Goal: Information Seeking & Learning: Learn about a topic

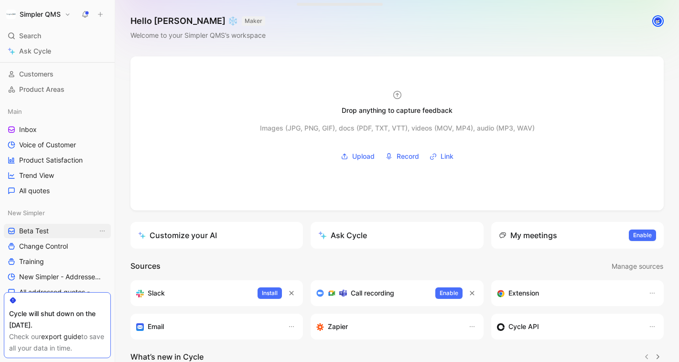
scroll to position [64, 0]
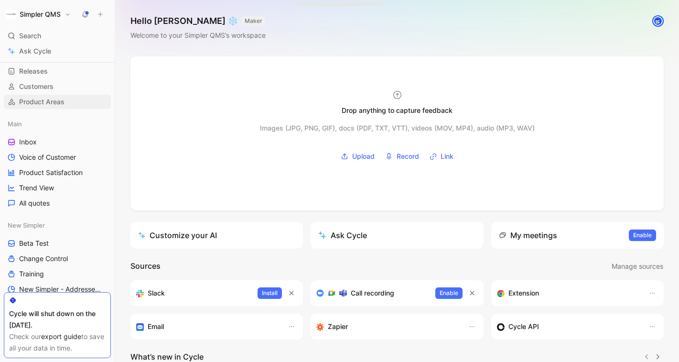
click at [57, 97] on span "Product Areas" at bounding box center [41, 102] width 45 height 10
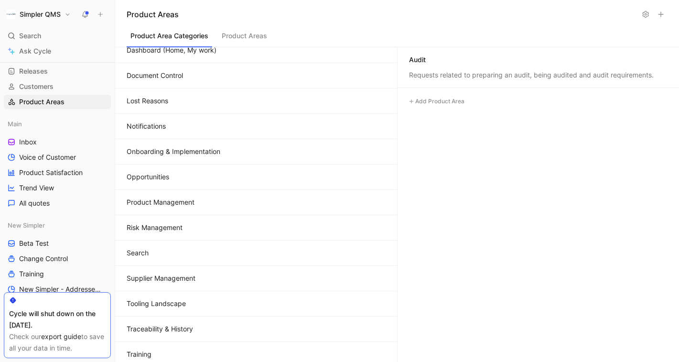
scroll to position [112, 0]
click at [184, 177] on button "Opportunities" at bounding box center [256, 175] width 282 height 25
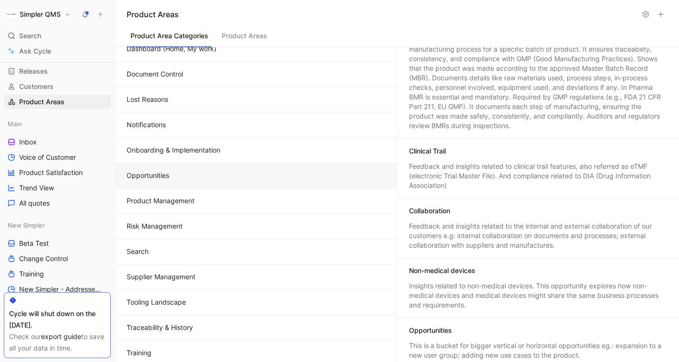
scroll to position [145, 0]
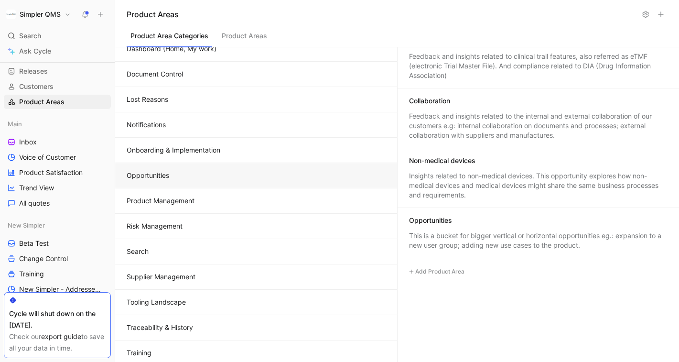
click at [464, 233] on div "This is a bucket for bigger vertical or horizontal opportunities eg.: expansion…" at bounding box center [538, 240] width 258 height 19
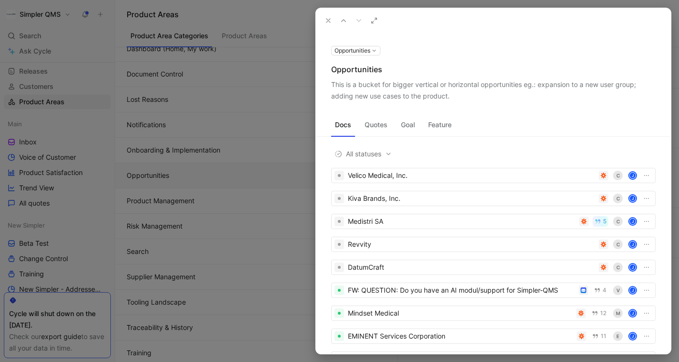
click at [408, 127] on button "Goal" at bounding box center [407, 124] width 21 height 15
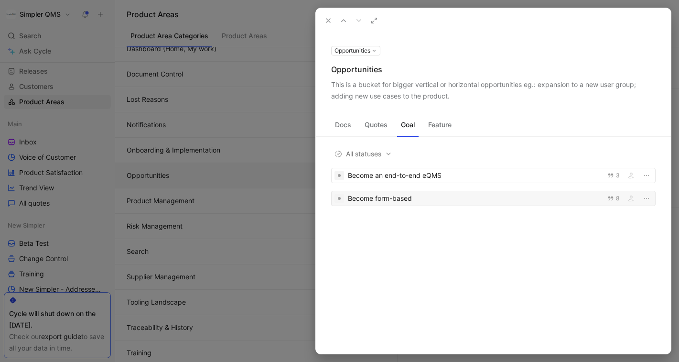
click at [430, 200] on div "Become form-based" at bounding box center [475, 197] width 254 height 11
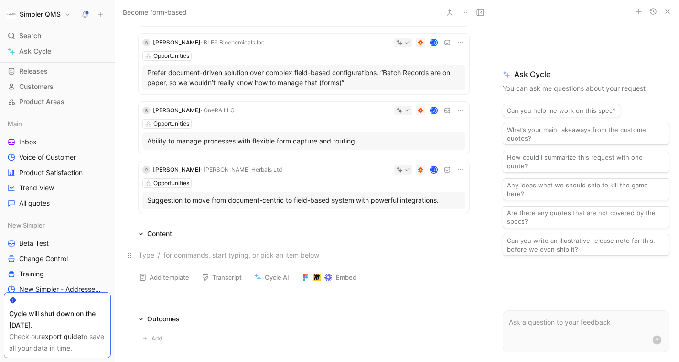
scroll to position [376, 0]
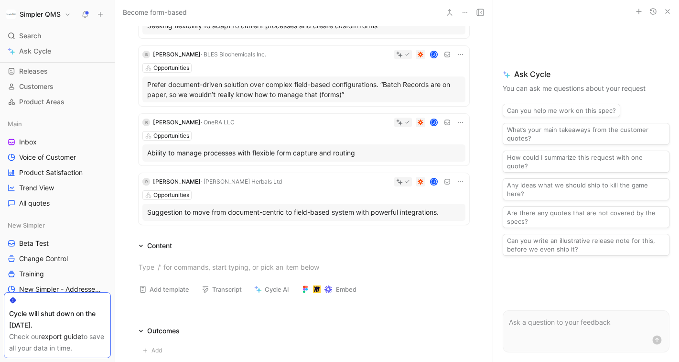
click at [298, 196] on div "Opportunities" at bounding box center [303, 195] width 323 height 10
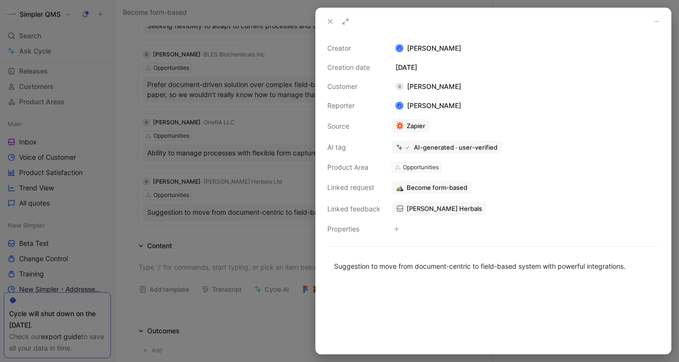
click at [245, 236] on div at bounding box center [339, 181] width 679 height 362
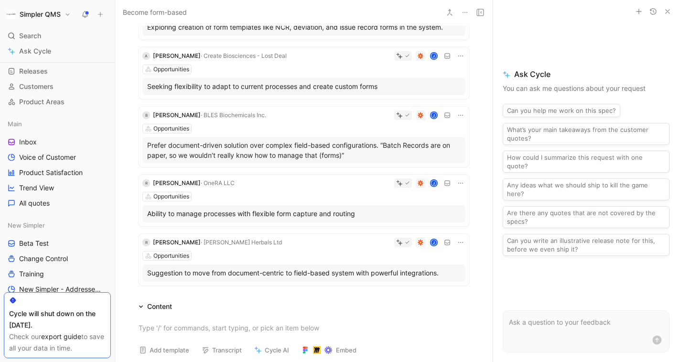
scroll to position [338, 0]
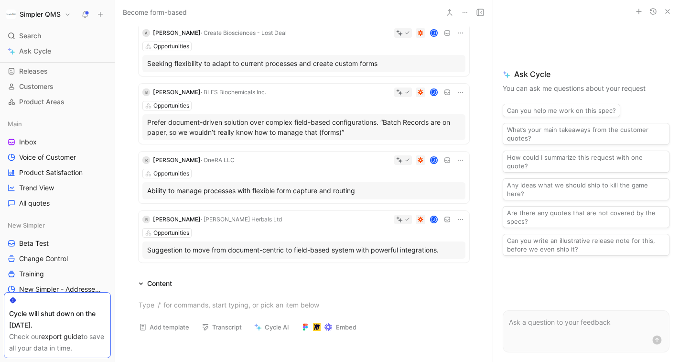
click at [316, 162] on div "J" at bounding box center [351, 160] width 227 height 10
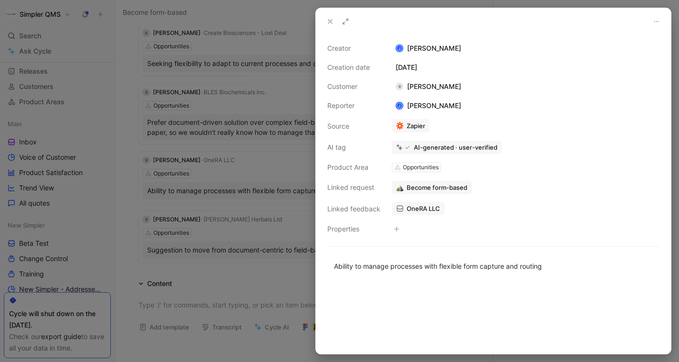
click at [290, 175] on div at bounding box center [339, 181] width 679 height 362
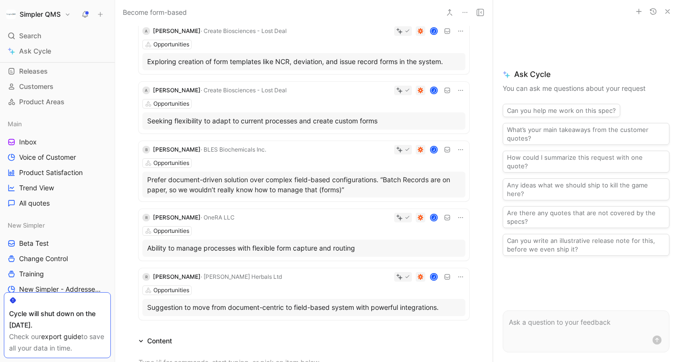
scroll to position [282, 0]
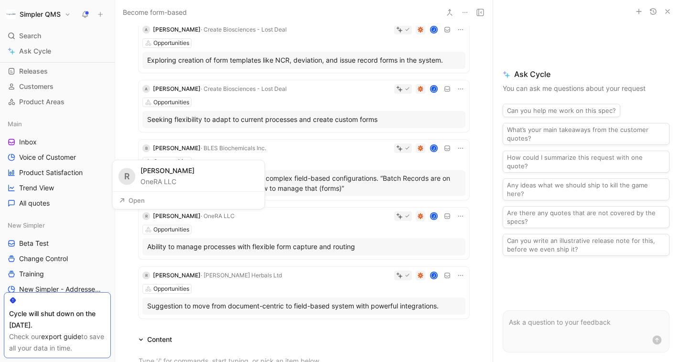
click at [218, 215] on span "· OneRA LLC" at bounding box center [218, 215] width 34 height 7
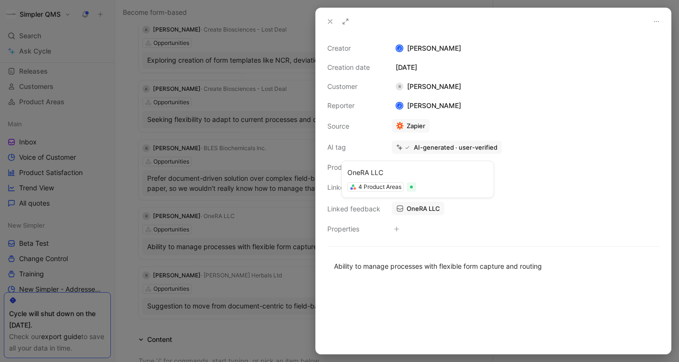
click at [421, 207] on span "OneRA LLC" at bounding box center [422, 208] width 33 height 9
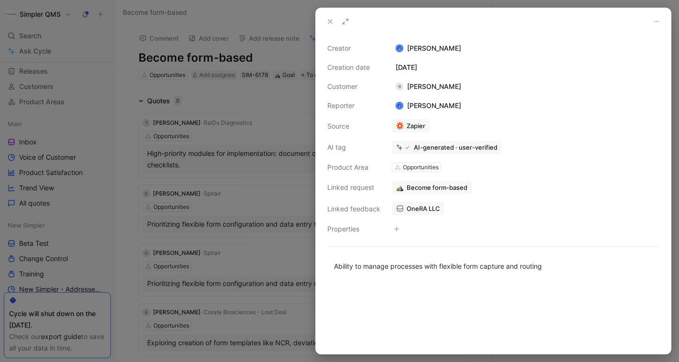
click at [286, 171] on div at bounding box center [339, 181] width 679 height 362
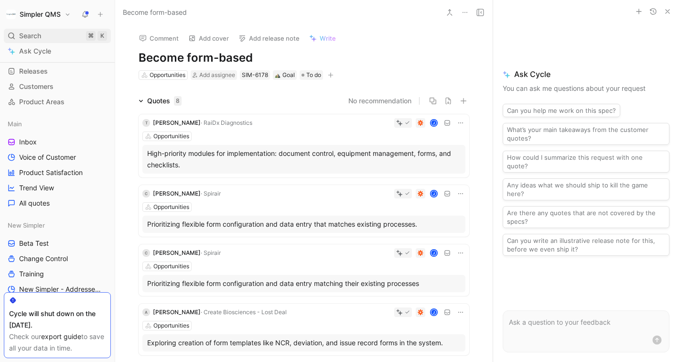
click at [11, 37] on icon at bounding box center [12, 36] width 8 height 8
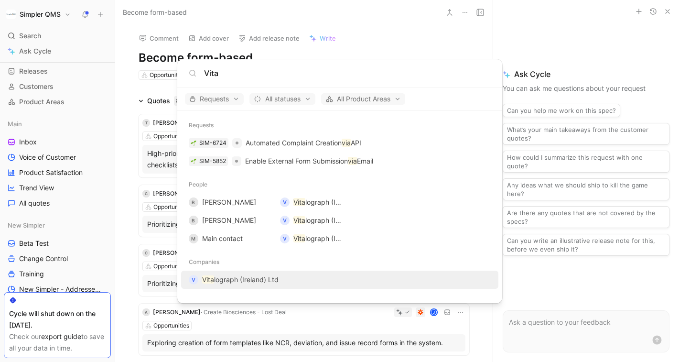
type input "Vita"
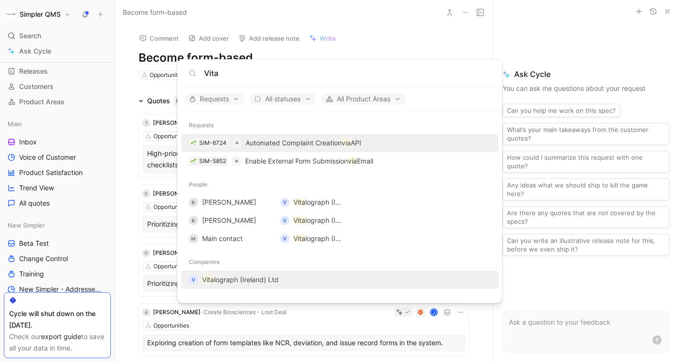
click at [230, 278] on span "lograph (Ireland) Ltd" at bounding box center [246, 279] width 64 height 8
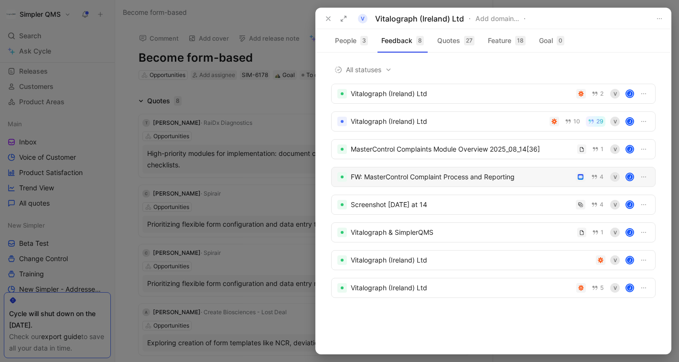
click at [473, 179] on div "FW: MasterControl Complaint Process and Reporting" at bounding box center [461, 176] width 221 height 11
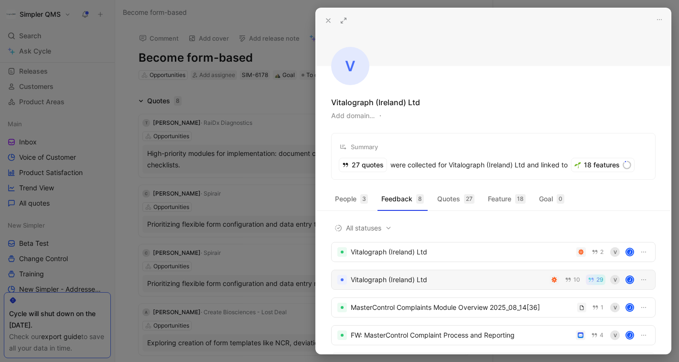
click at [453, 276] on div "Vitalograph (Ireland) Ltd" at bounding box center [448, 279] width 195 height 11
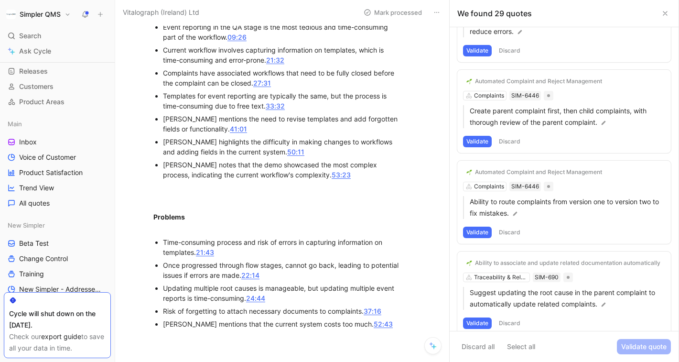
scroll to position [362, 0]
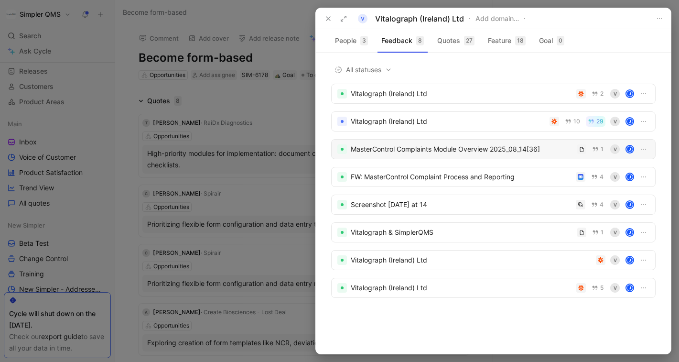
click at [473, 154] on div "MasterControl Complaints Module Overview 2025_08_14[36]" at bounding box center [462, 148] width 223 height 11
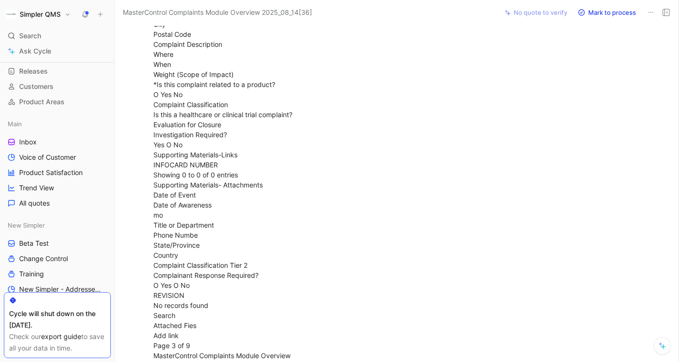
scroll to position [1302, 0]
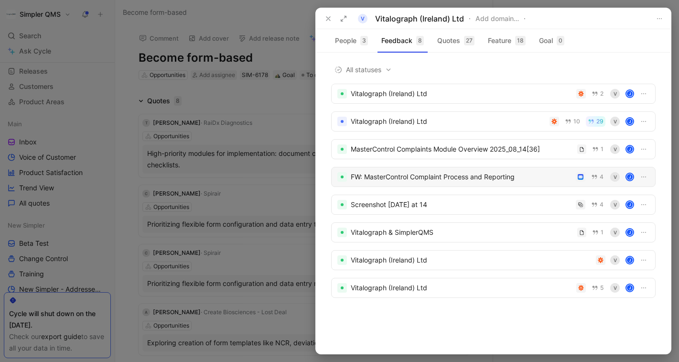
click at [496, 176] on div "FW: MasterControl Complaint Process and Reporting" at bounding box center [461, 176] width 221 height 11
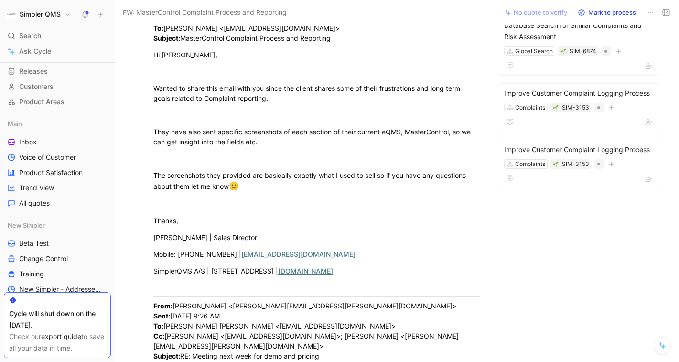
scroll to position [121, 0]
click at [559, 146] on div "Improve Customer Complaint Logging Process" at bounding box center [579, 149] width 150 height 11
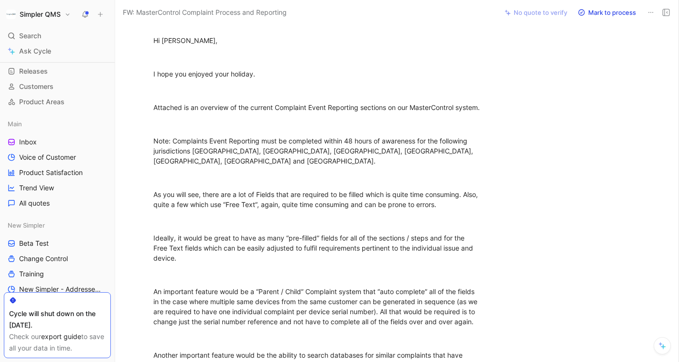
scroll to position [1526, 0]
click at [137, 208] on icon "button" at bounding box center [133, 207] width 7 height 7
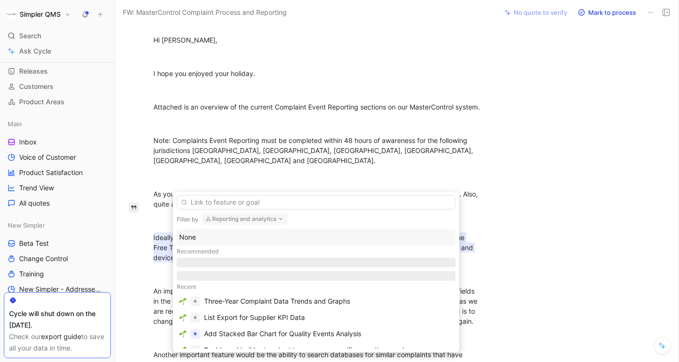
click at [278, 217] on icon "button" at bounding box center [281, 219] width 8 height 8
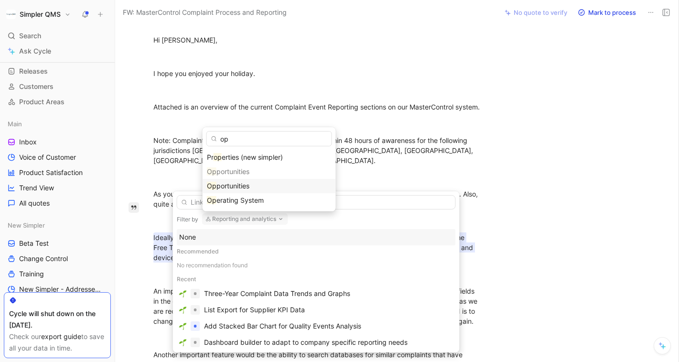
type input "op"
click at [239, 185] on span "portunities" at bounding box center [232, 185] width 33 height 8
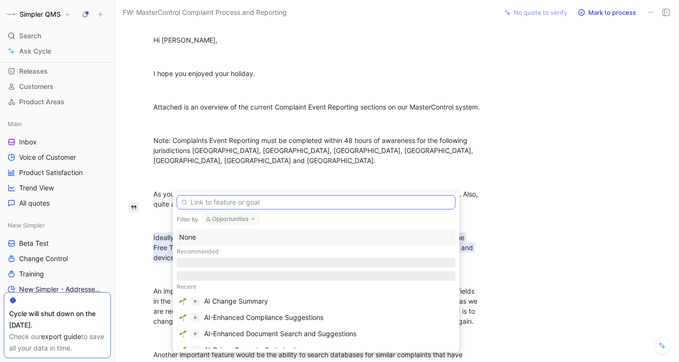
click at [231, 203] on input "text" at bounding box center [316, 202] width 279 height 14
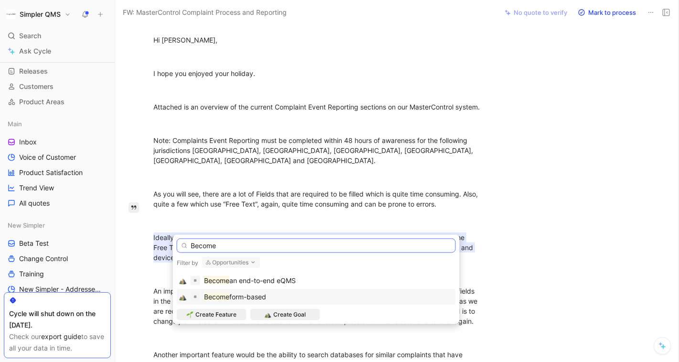
type input "Become"
click at [251, 297] on span "form-based" at bounding box center [247, 296] width 37 height 8
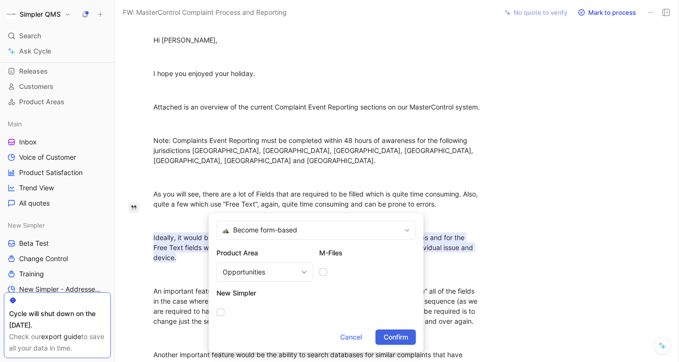
click at [398, 336] on span "Confirm" at bounding box center [395, 336] width 24 height 11
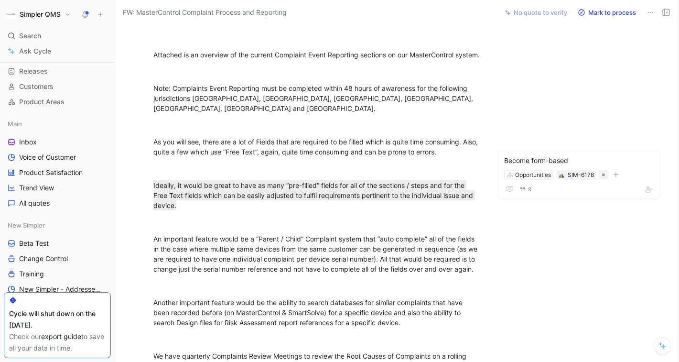
scroll to position [1583, 0]
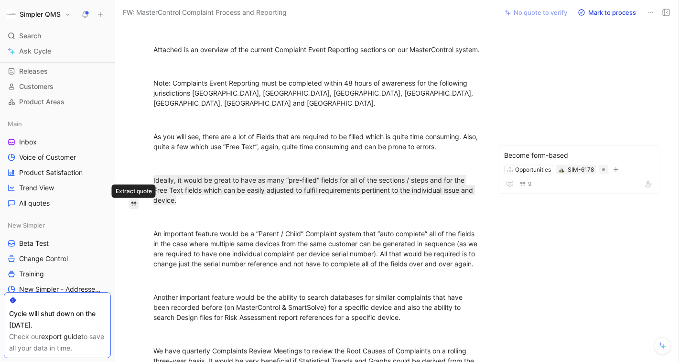
click at [135, 206] on icon "button" at bounding box center [133, 203] width 7 height 7
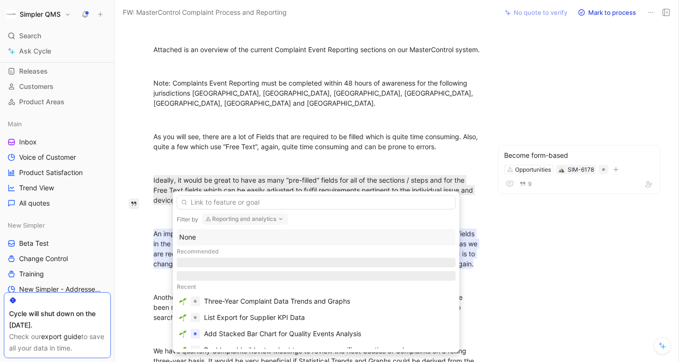
click at [269, 213] on button "Reporting and analytics" at bounding box center [245, 218] width 86 height 11
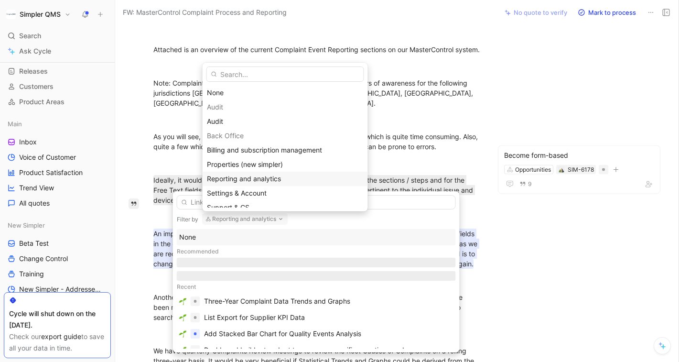
type input "C"
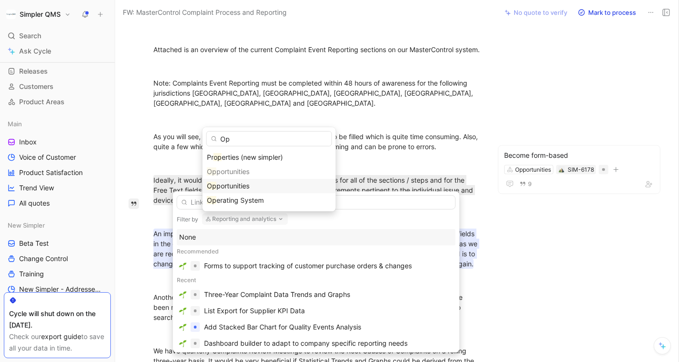
type input "Op"
click at [245, 187] on span "portunities" at bounding box center [232, 185] width 33 height 8
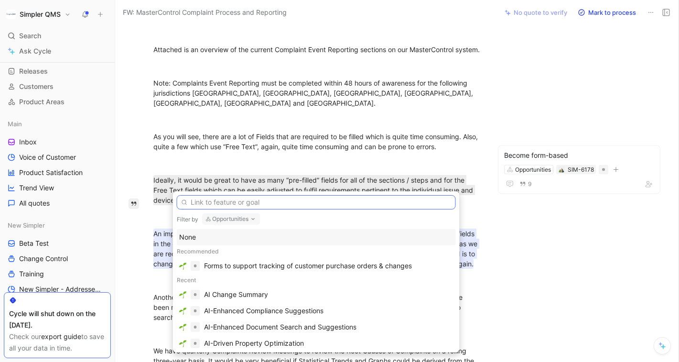
click at [331, 202] on input "text" at bounding box center [316, 202] width 279 height 14
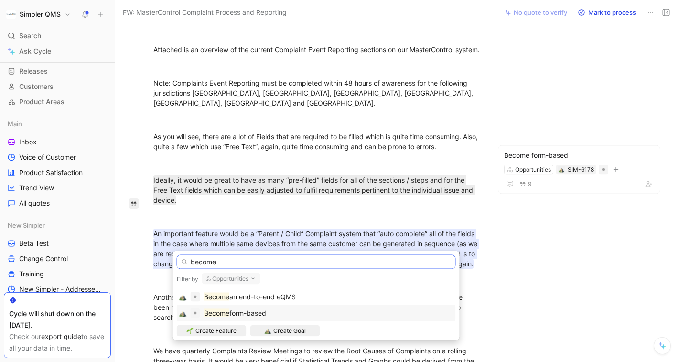
type input "become"
click at [264, 309] on span "form-based" at bounding box center [247, 313] width 37 height 8
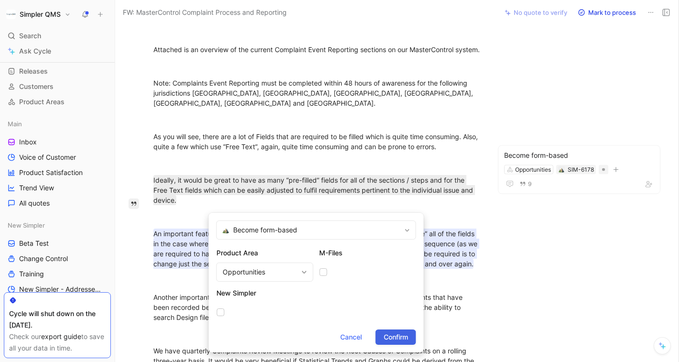
click at [400, 336] on span "Confirm" at bounding box center [395, 336] width 24 height 11
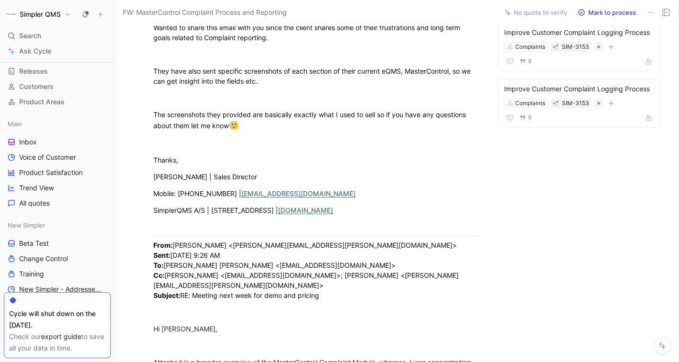
scroll to position [0, 0]
